Goal: Use online tool/utility: Use online tool/utility

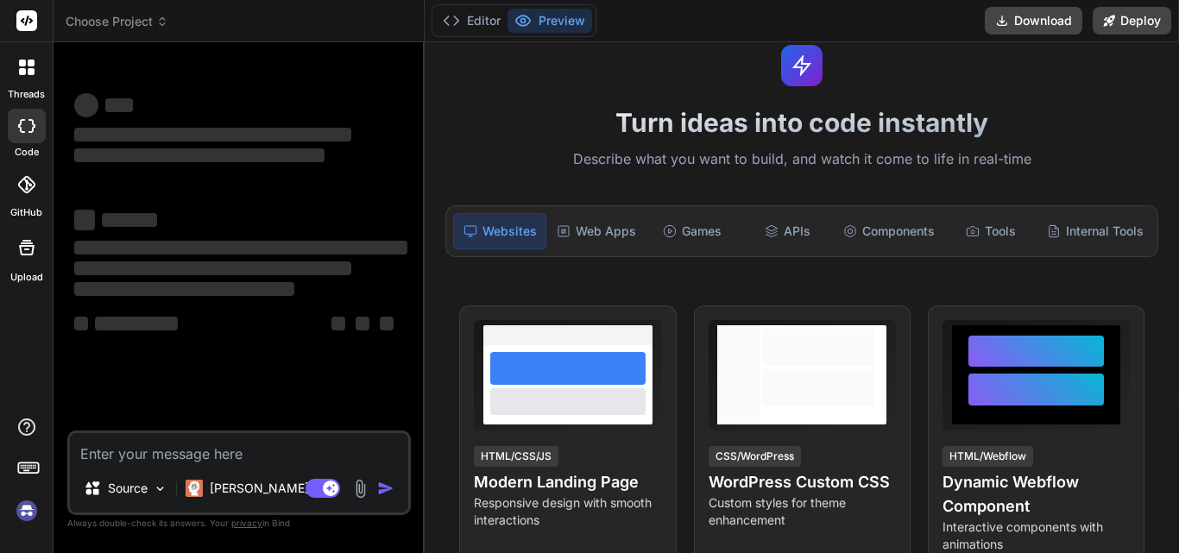
scroll to position [86, 0]
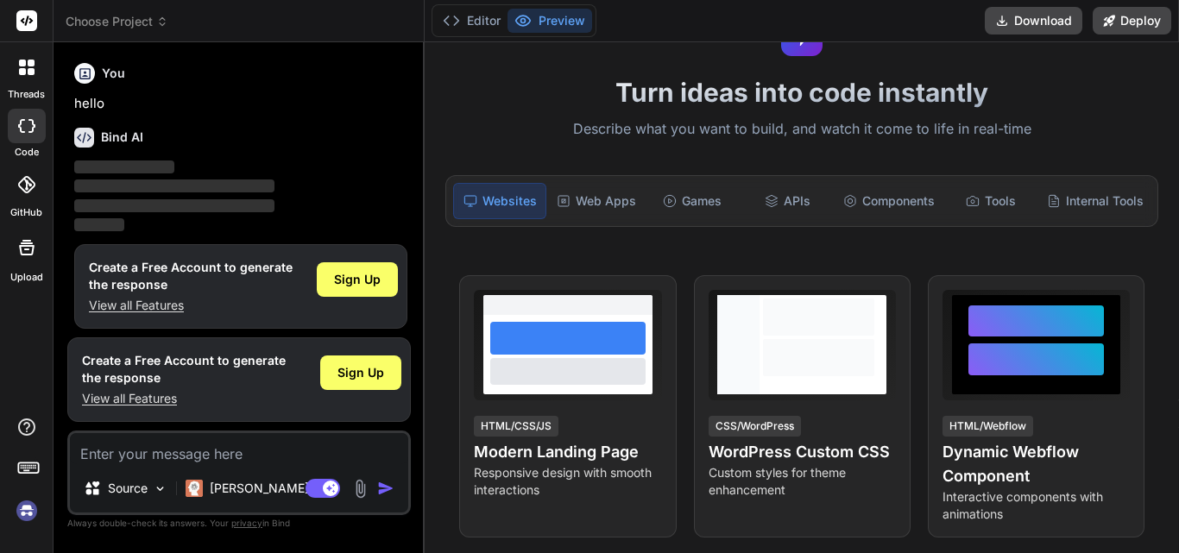
scroll to position [9, 0]
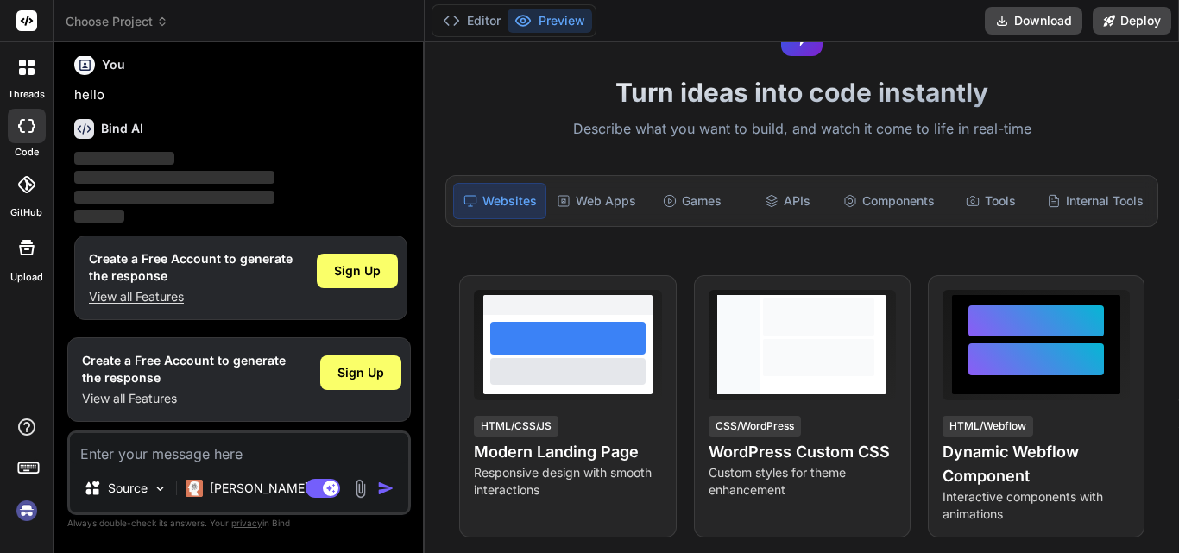
click at [181, 456] on textarea at bounding box center [239, 448] width 338 height 31
type textarea "x"
type textarea "Lo ips dolo sitame cons, adipi el… Sed DOE… T'i utlab, Etdolor Magn Aliqua Enim…"
type textarea "x"
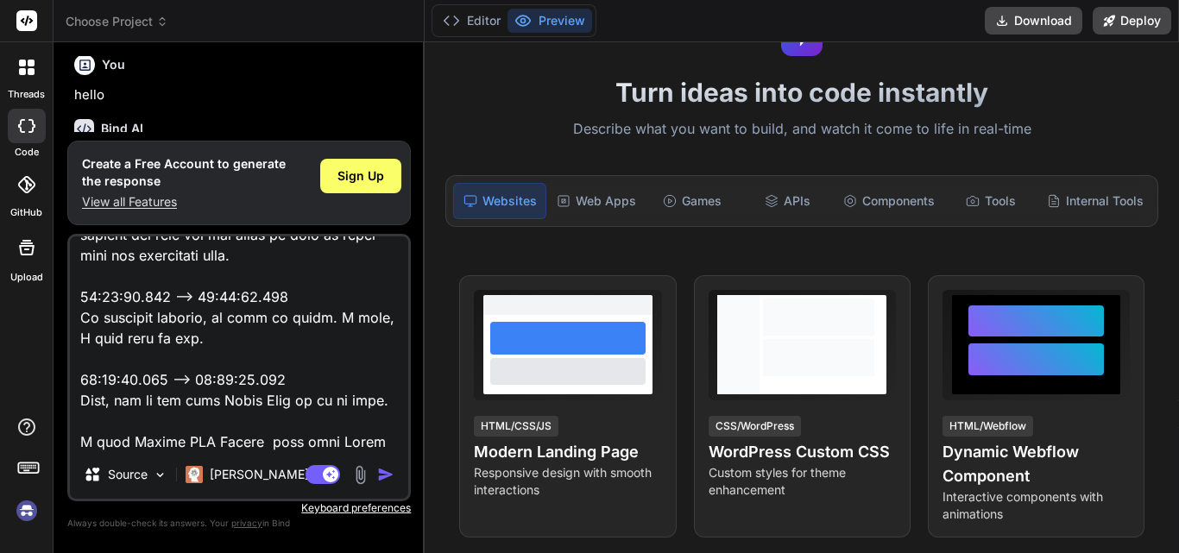
type textarea "Lo ips dolo sitame cons, adipi el… Sed DOE… T'i utlab, Etdolor Magn Aliqua Enim…"
click at [381, 469] on img "button" at bounding box center [385, 474] width 17 height 17
click at [389, 472] on img "button" at bounding box center [385, 474] width 17 height 17
click at [385, 470] on img "button" at bounding box center [385, 474] width 17 height 17
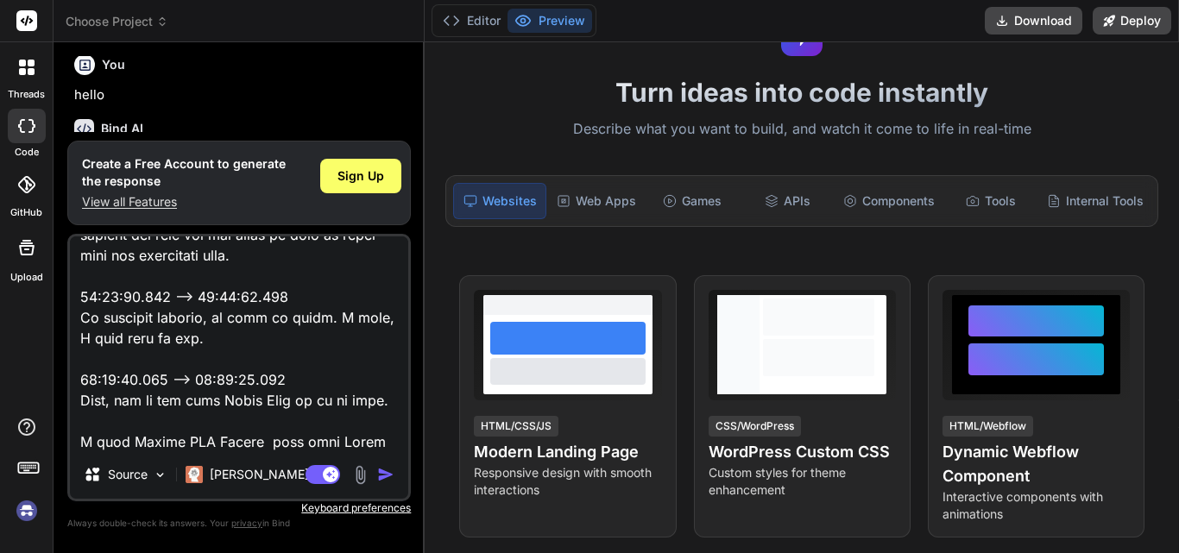
click at [385, 470] on img "button" at bounding box center [385, 474] width 17 height 17
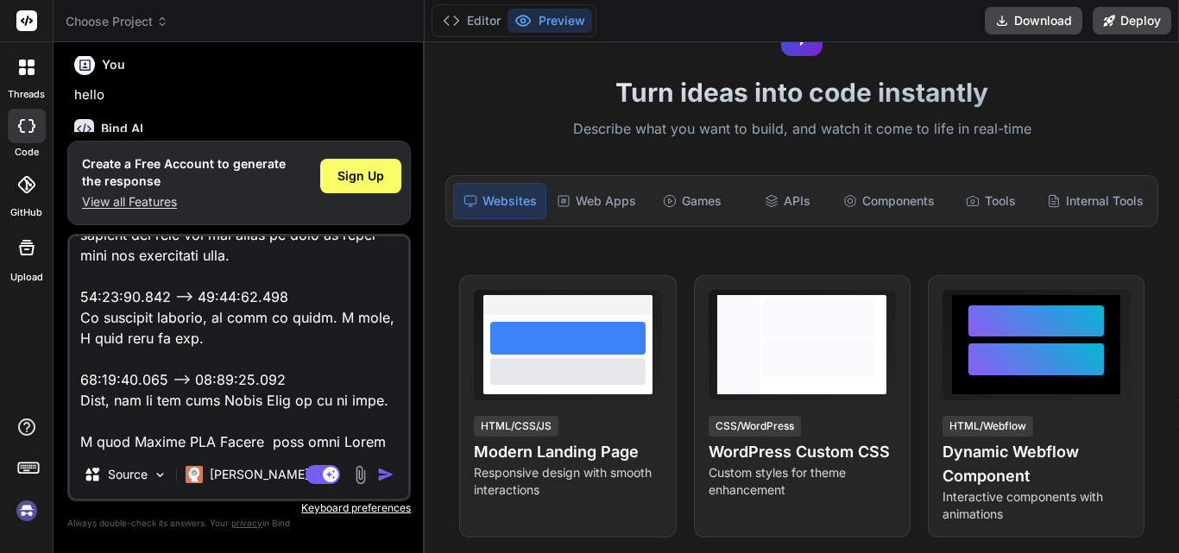
click at [385, 470] on img "button" at bounding box center [385, 474] width 17 height 17
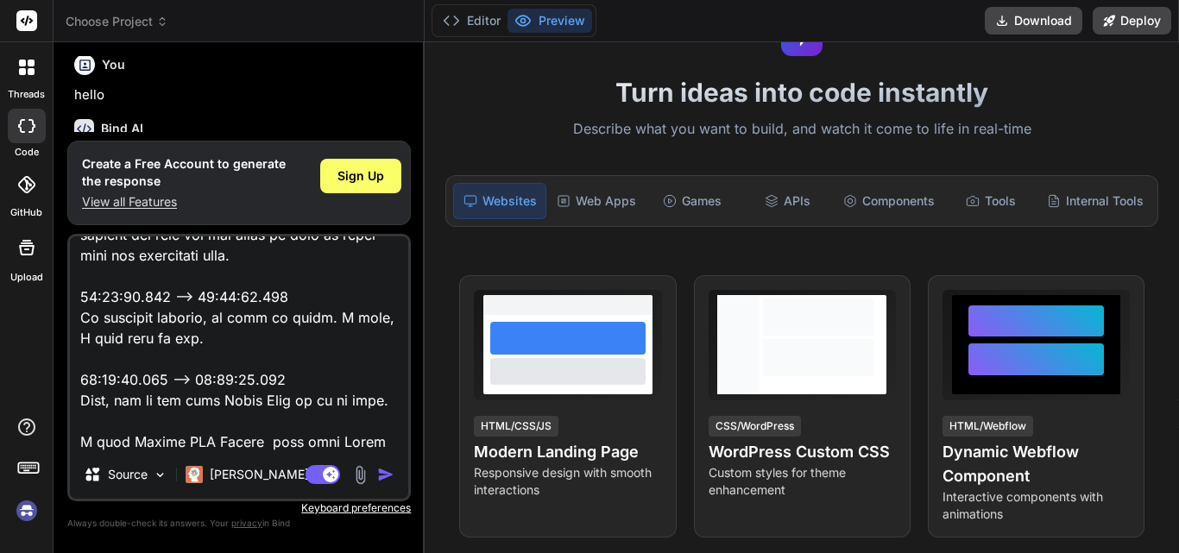
click at [385, 470] on img "button" at bounding box center [385, 474] width 17 height 17
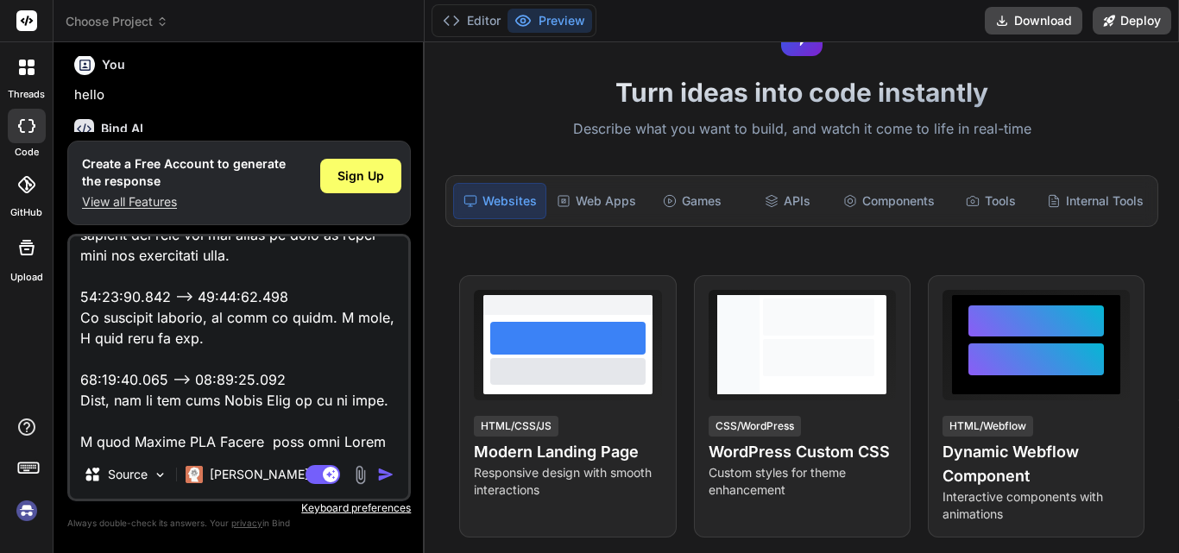
click at [385, 470] on img "button" at bounding box center [385, 474] width 17 height 17
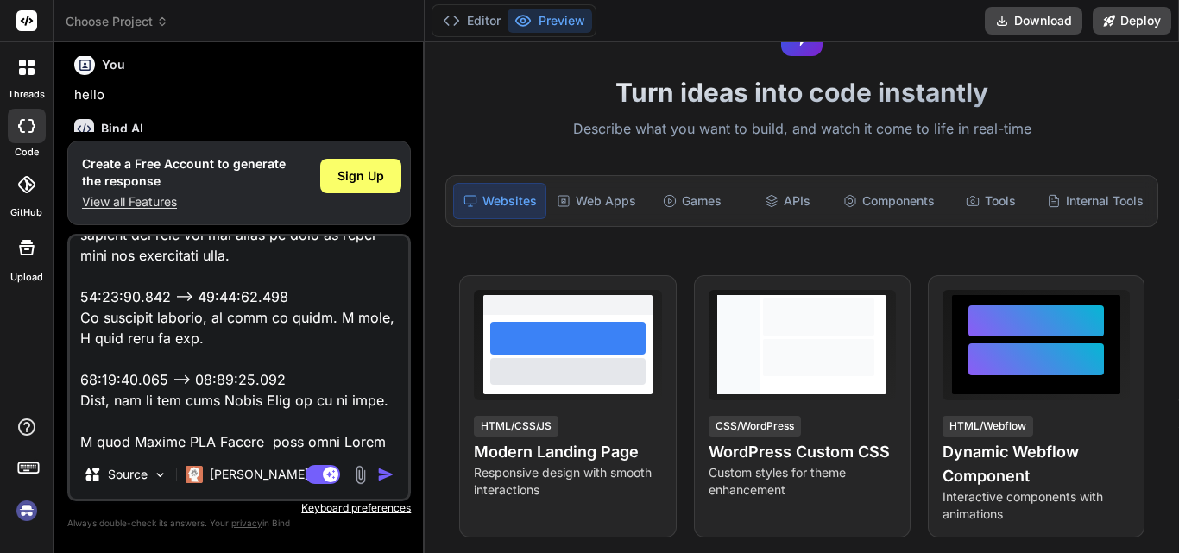
click at [385, 470] on img "button" at bounding box center [385, 474] width 17 height 17
